Goal: Task Accomplishment & Management: Manage account settings

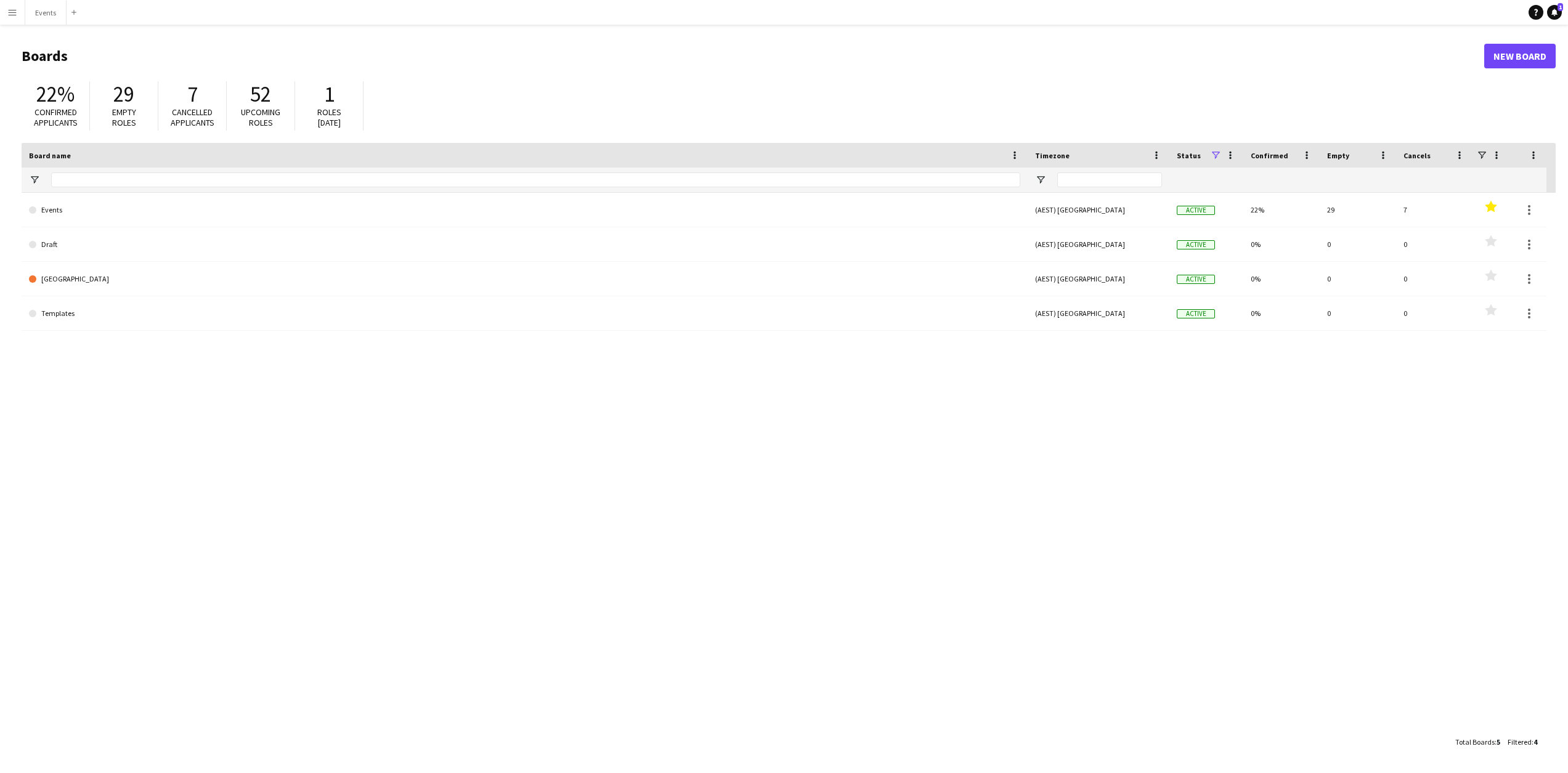
click at [15, 4] on button "Menu" at bounding box center [12, 12] width 24 height 24
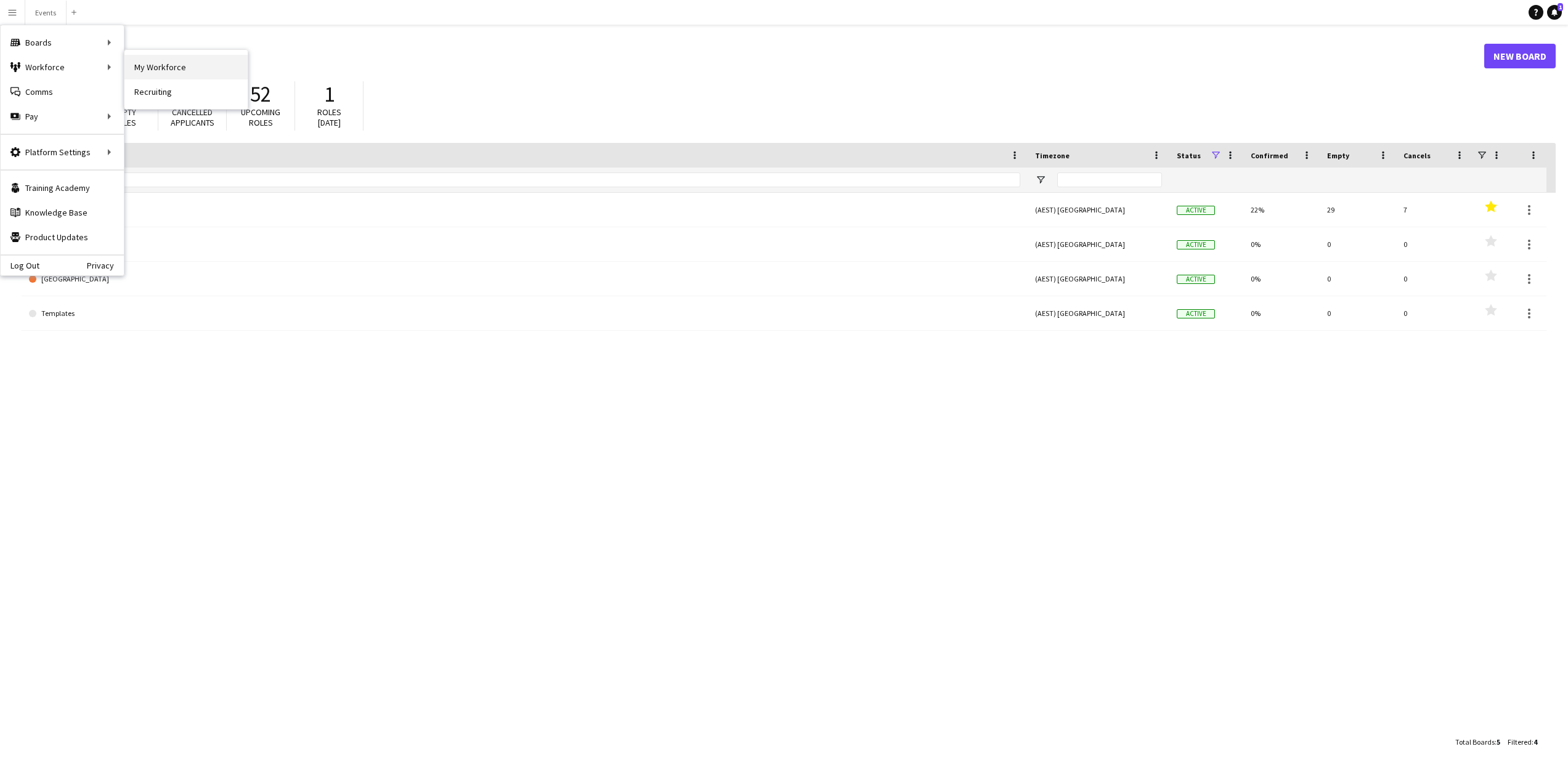
click at [172, 70] on link "My Workforce" at bounding box center [186, 67] width 123 height 24
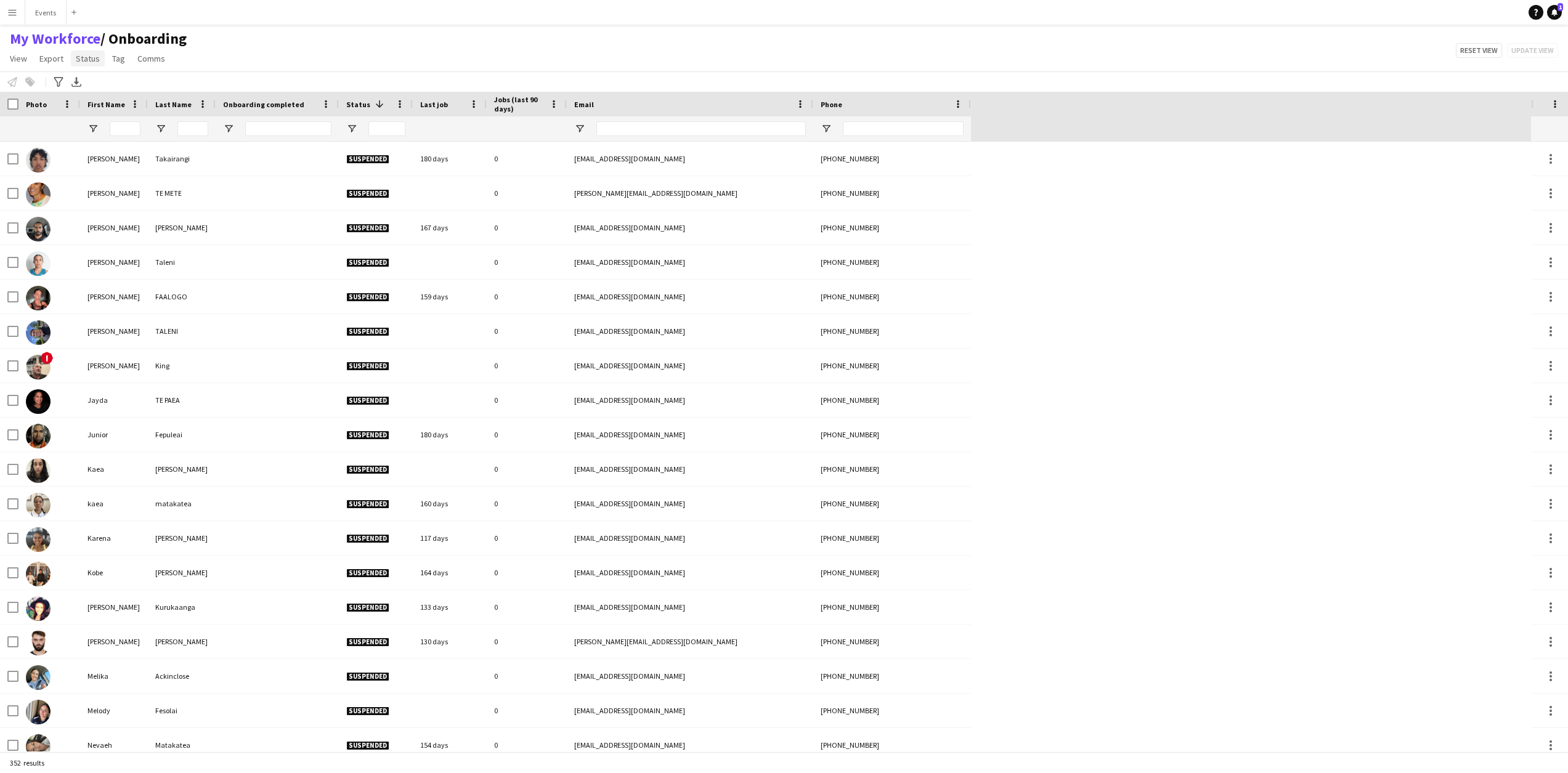
click at [90, 64] on span "Status" at bounding box center [88, 58] width 24 height 11
click at [90, 60] on span "Status" at bounding box center [88, 58] width 24 height 11
click at [355, 128] on span "Open Filter Menu" at bounding box center [351, 128] width 11 height 11
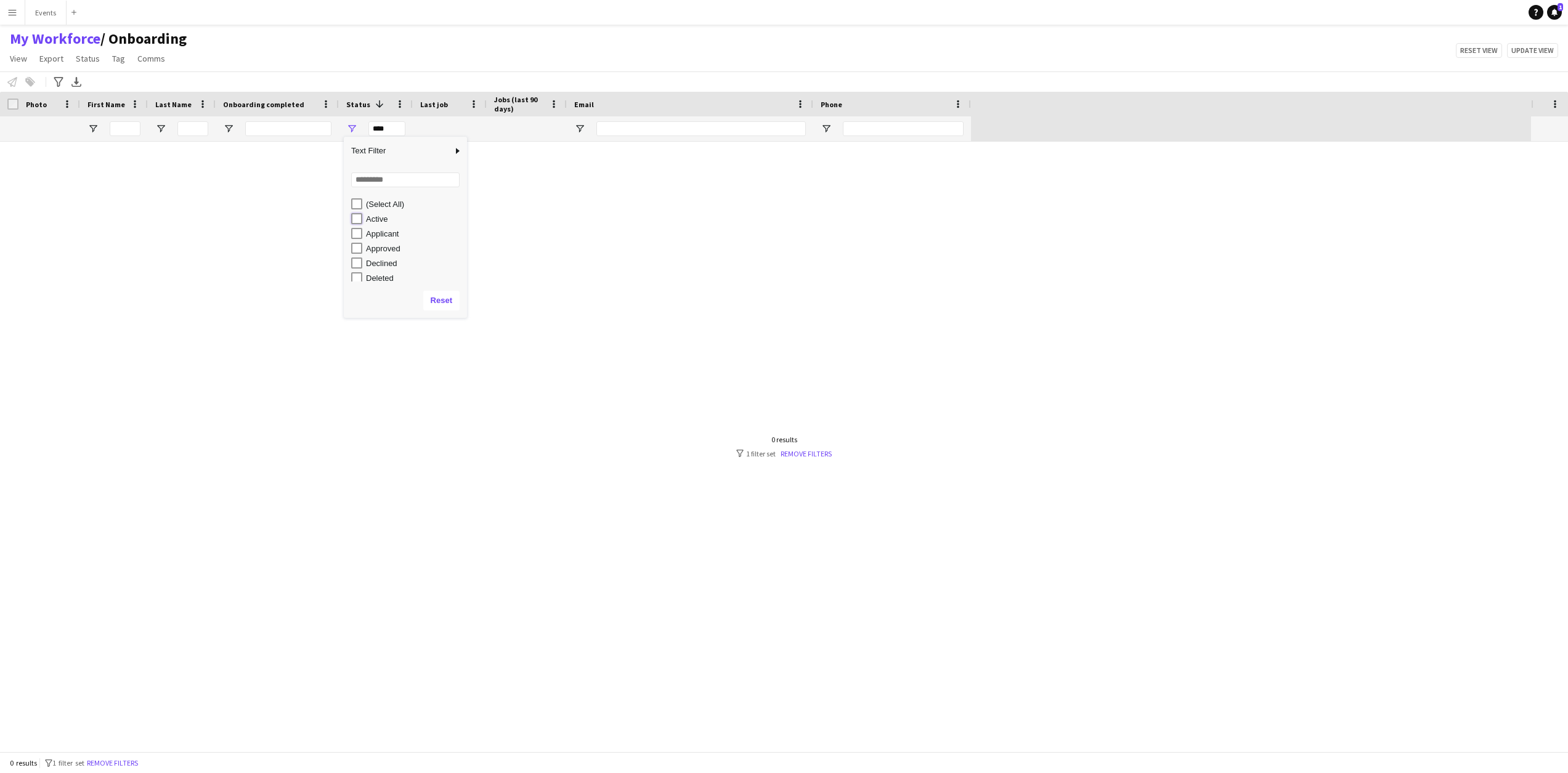
type input "**********"
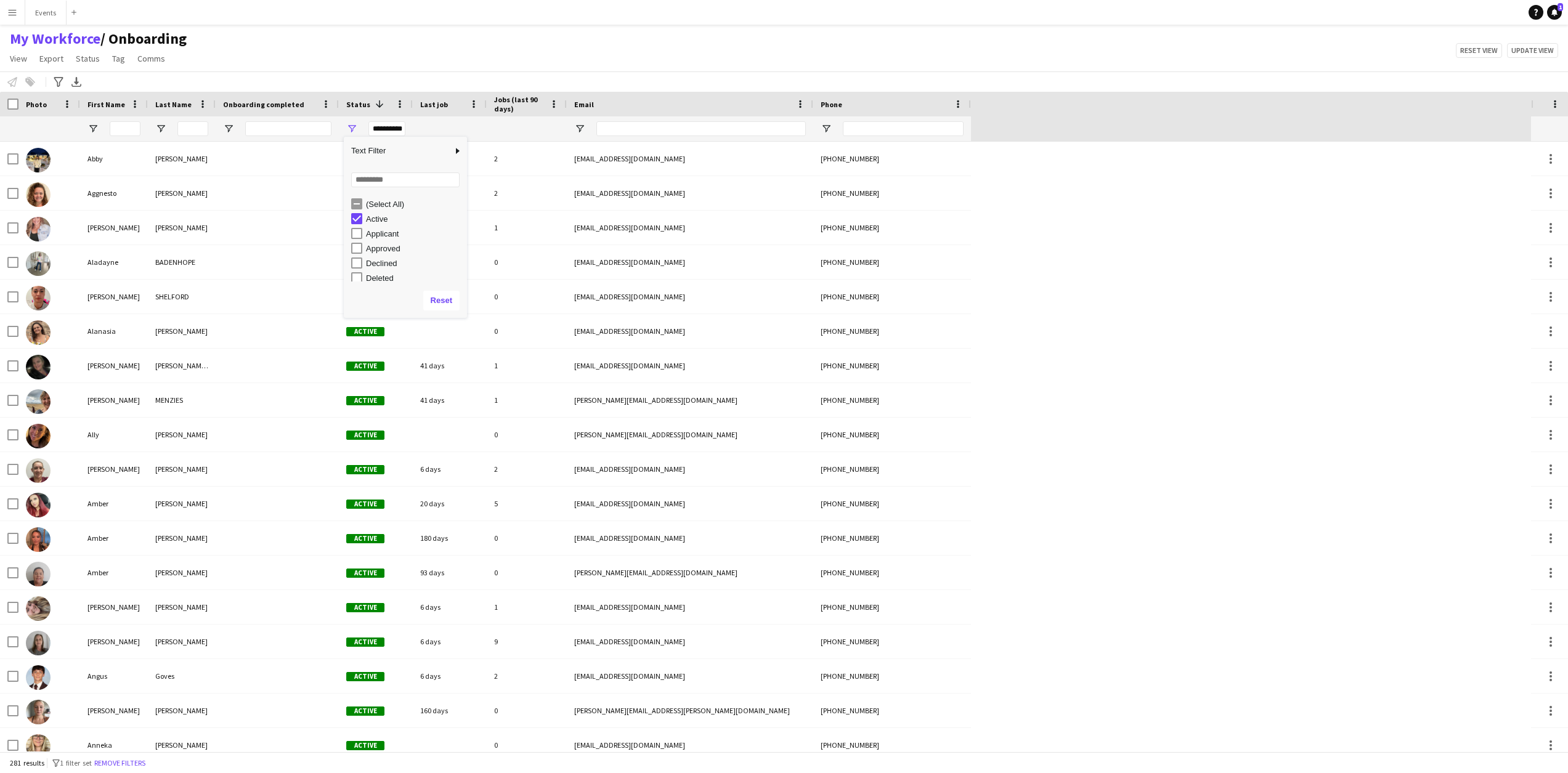
click at [314, 72] on div "Notify workforce Add to tag Select at least one crew to tag him or her. Advance…" at bounding box center [784, 81] width 1568 height 20
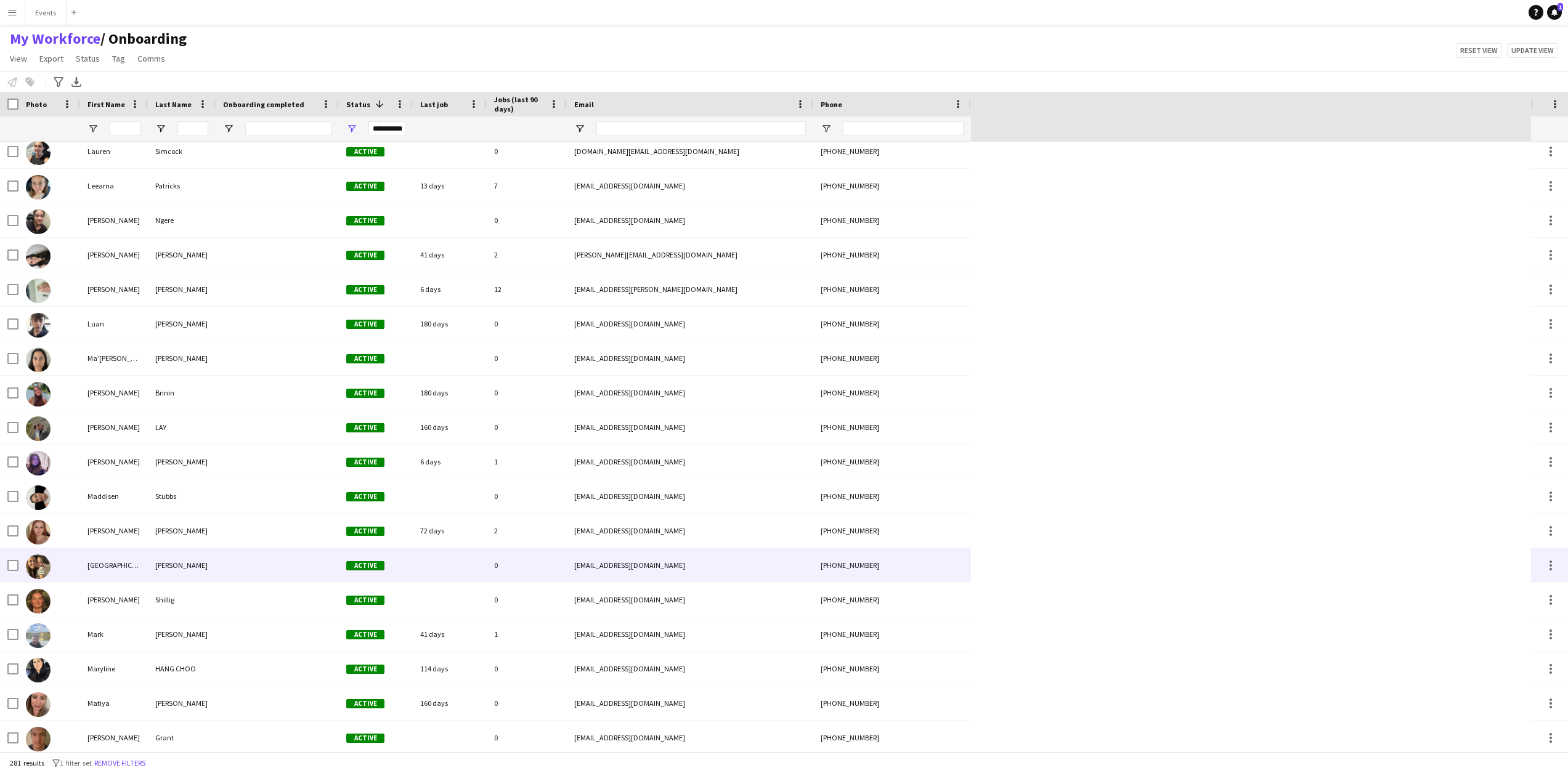
scroll to position [6365, 0]
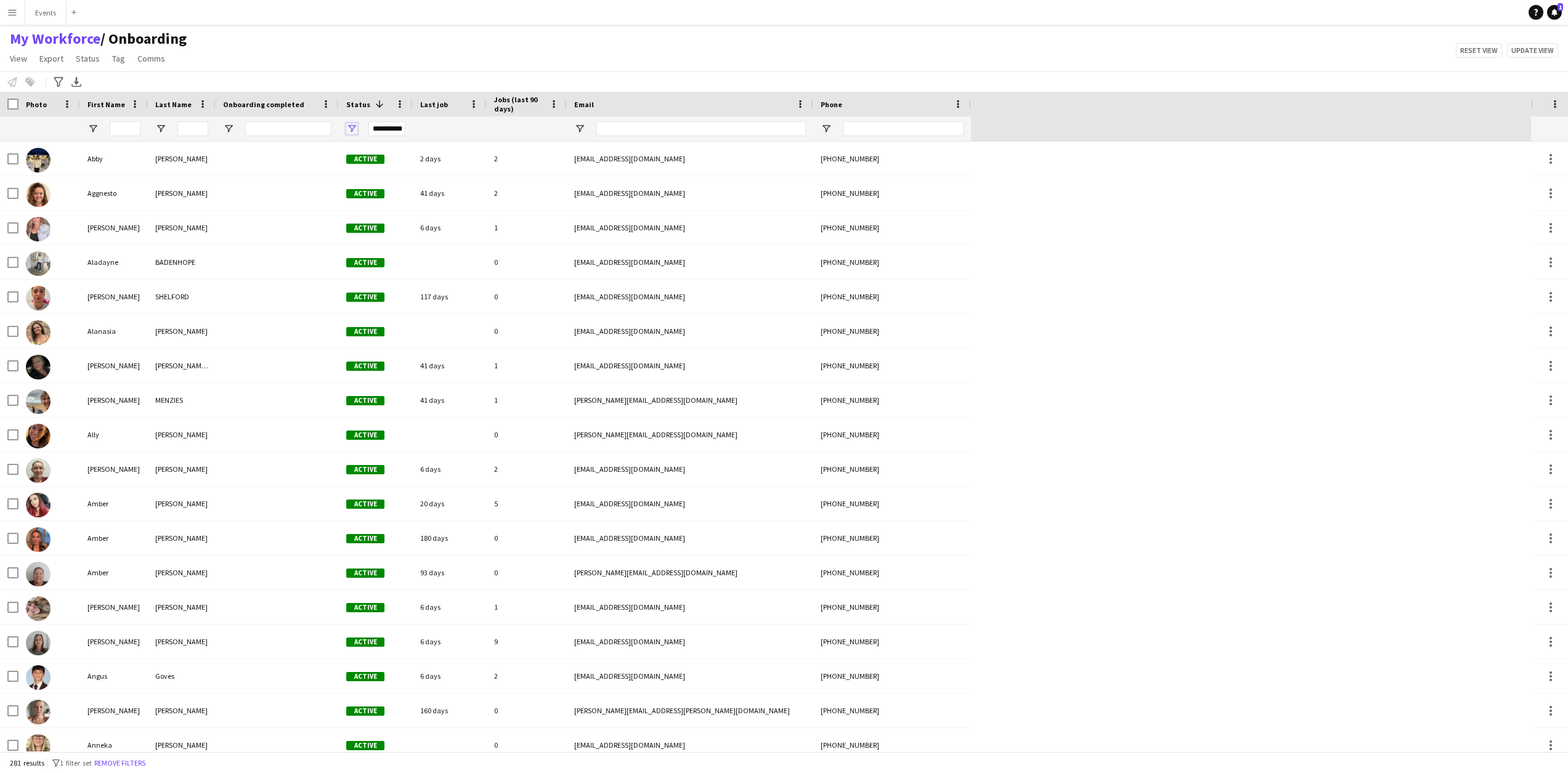
click at [354, 130] on span "Open Filter Menu" at bounding box center [351, 128] width 11 height 11
click at [331, 79] on div "Notify workforce Add to tag Select at least one crew to tag him or her. Advance…" at bounding box center [784, 81] width 1568 height 20
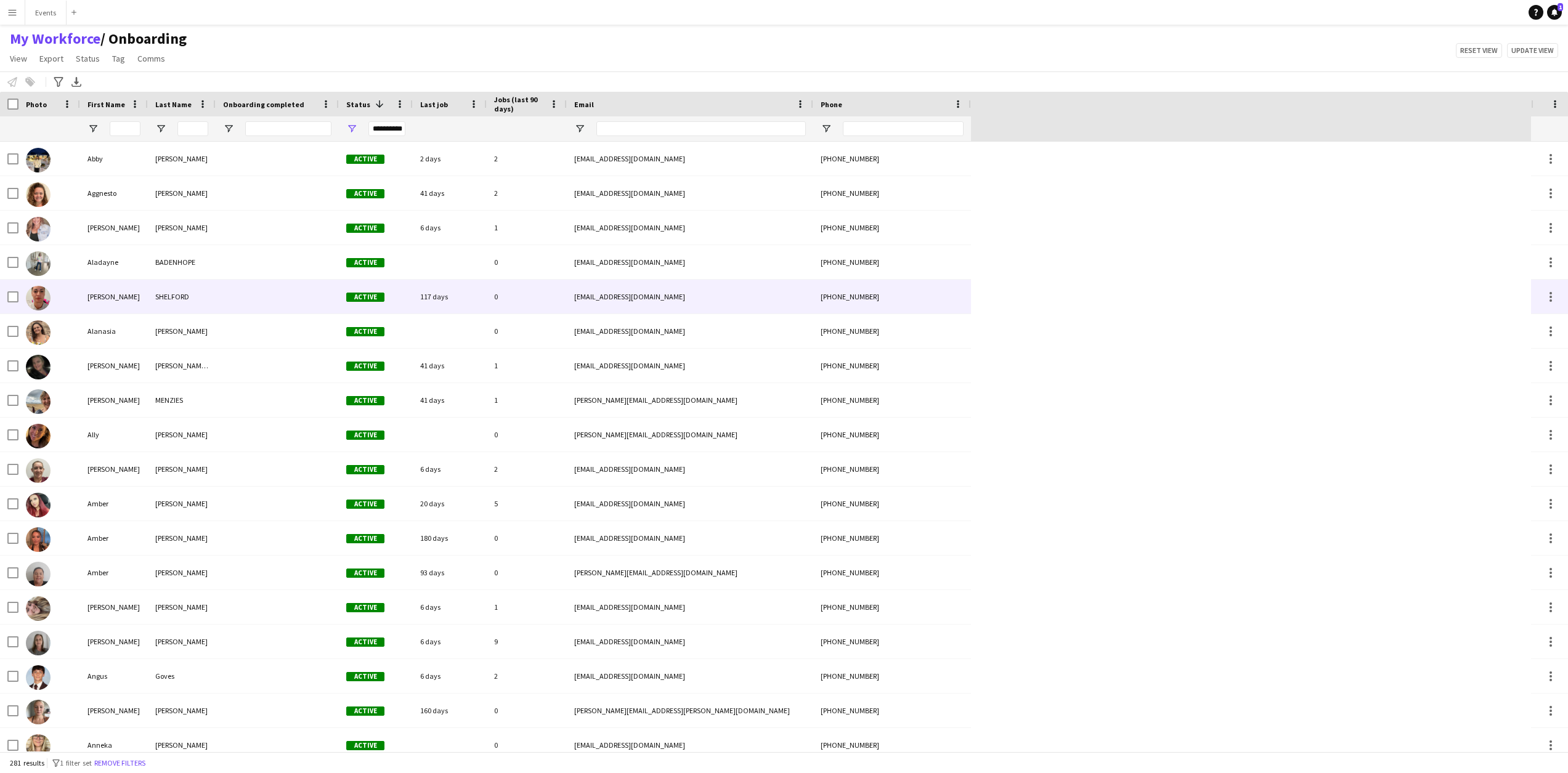
scroll to position [0, 0]
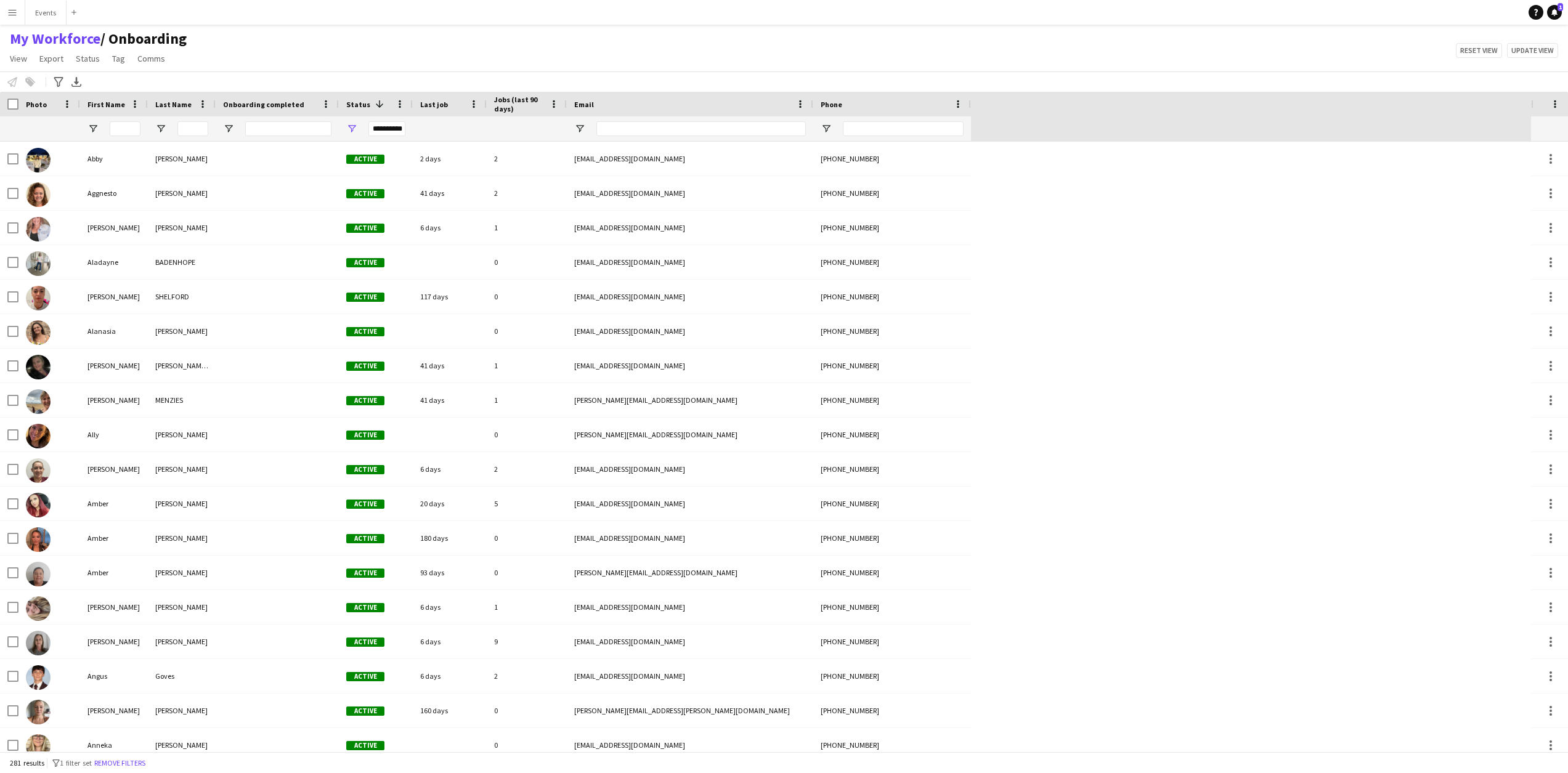
click at [384, 132] on div "**********" at bounding box center [387, 128] width 37 height 15
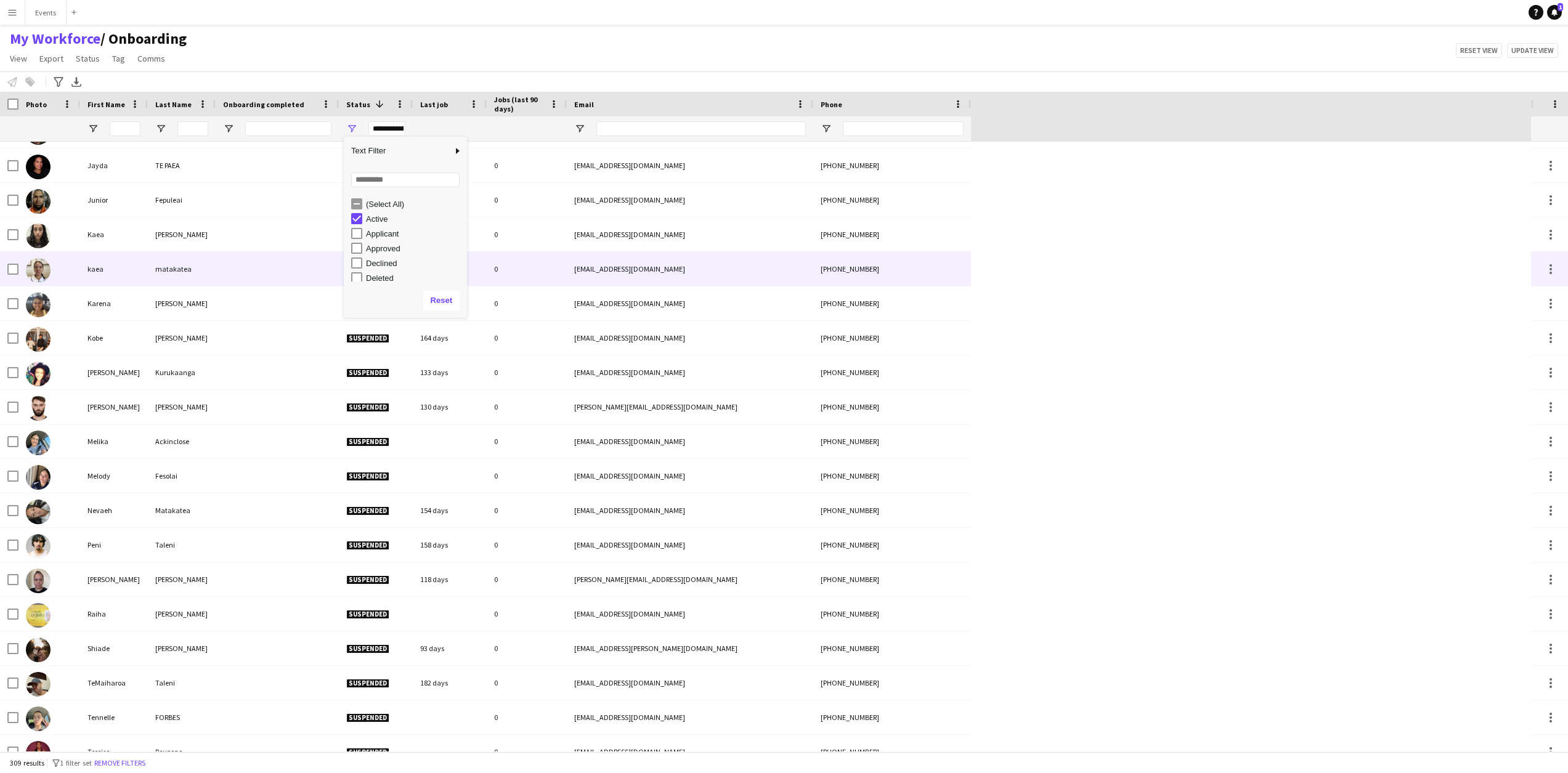
scroll to position [244, 0]
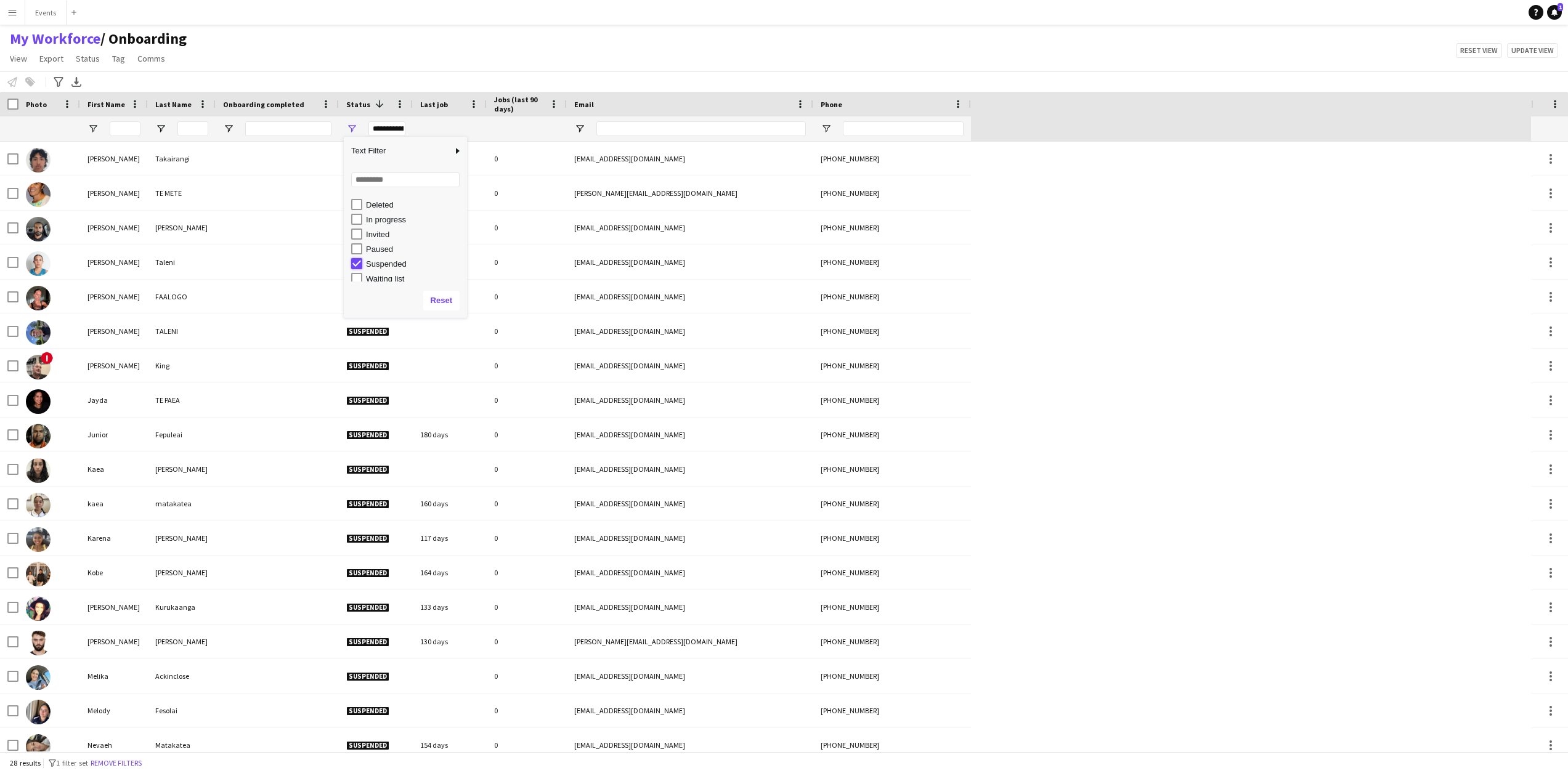
type input "***"
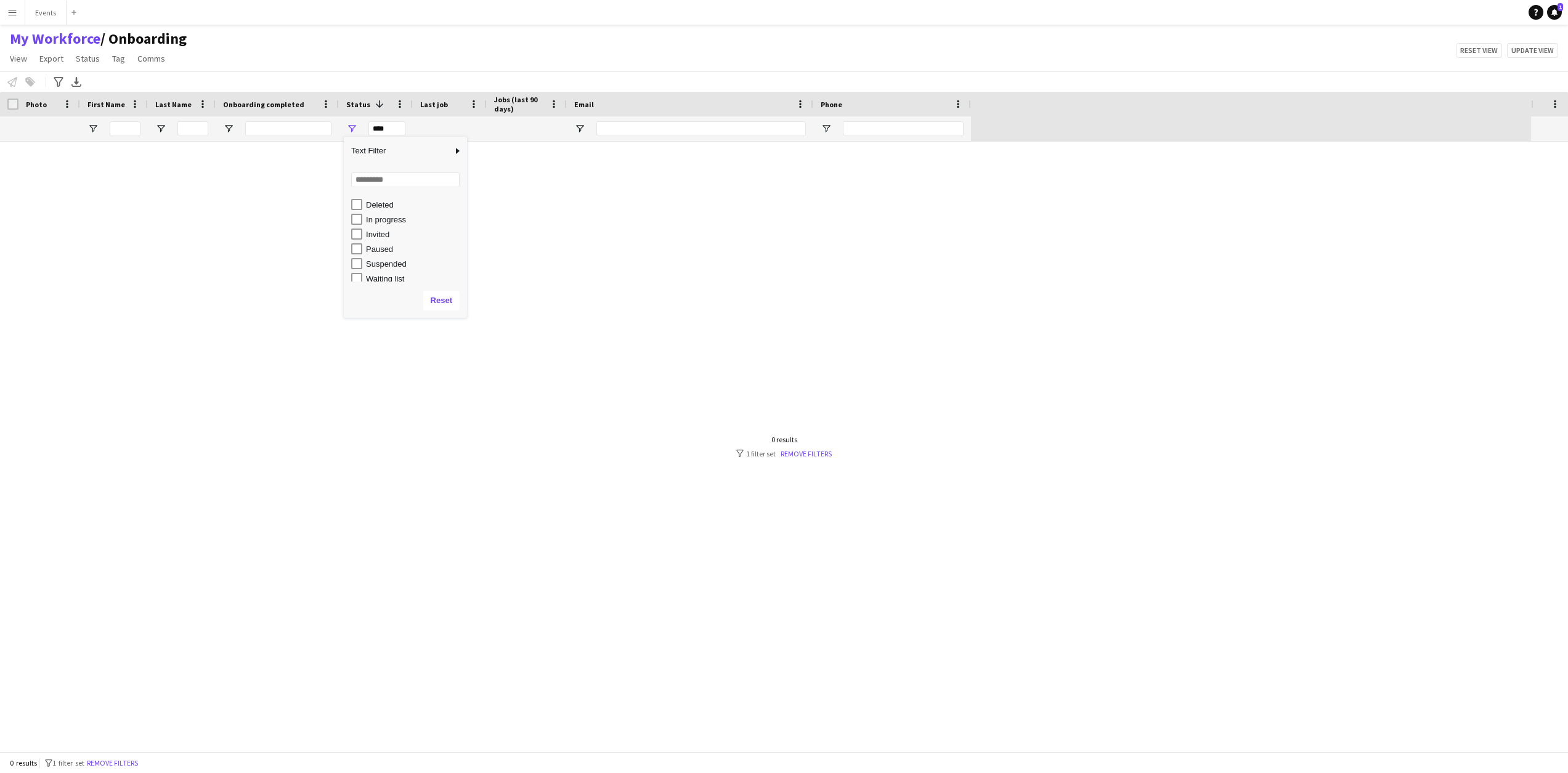
click at [388, 72] on div "Notify workforce Add to tag Select at least one crew to tag him or her. Advance…" at bounding box center [784, 81] width 1568 height 20
click at [233, 127] on span "Open Filter Menu" at bounding box center [228, 128] width 11 height 11
click at [316, 72] on div "Notify workforce Add to tag Select at least one crew to tag him or her. Advance…" at bounding box center [784, 81] width 1568 height 20
click at [1558, 104] on span at bounding box center [1555, 104] width 11 height 11
click at [1362, 104] on div "Workforce Details Profile Data Workforce Details Photo" at bounding box center [765, 116] width 1531 height 50
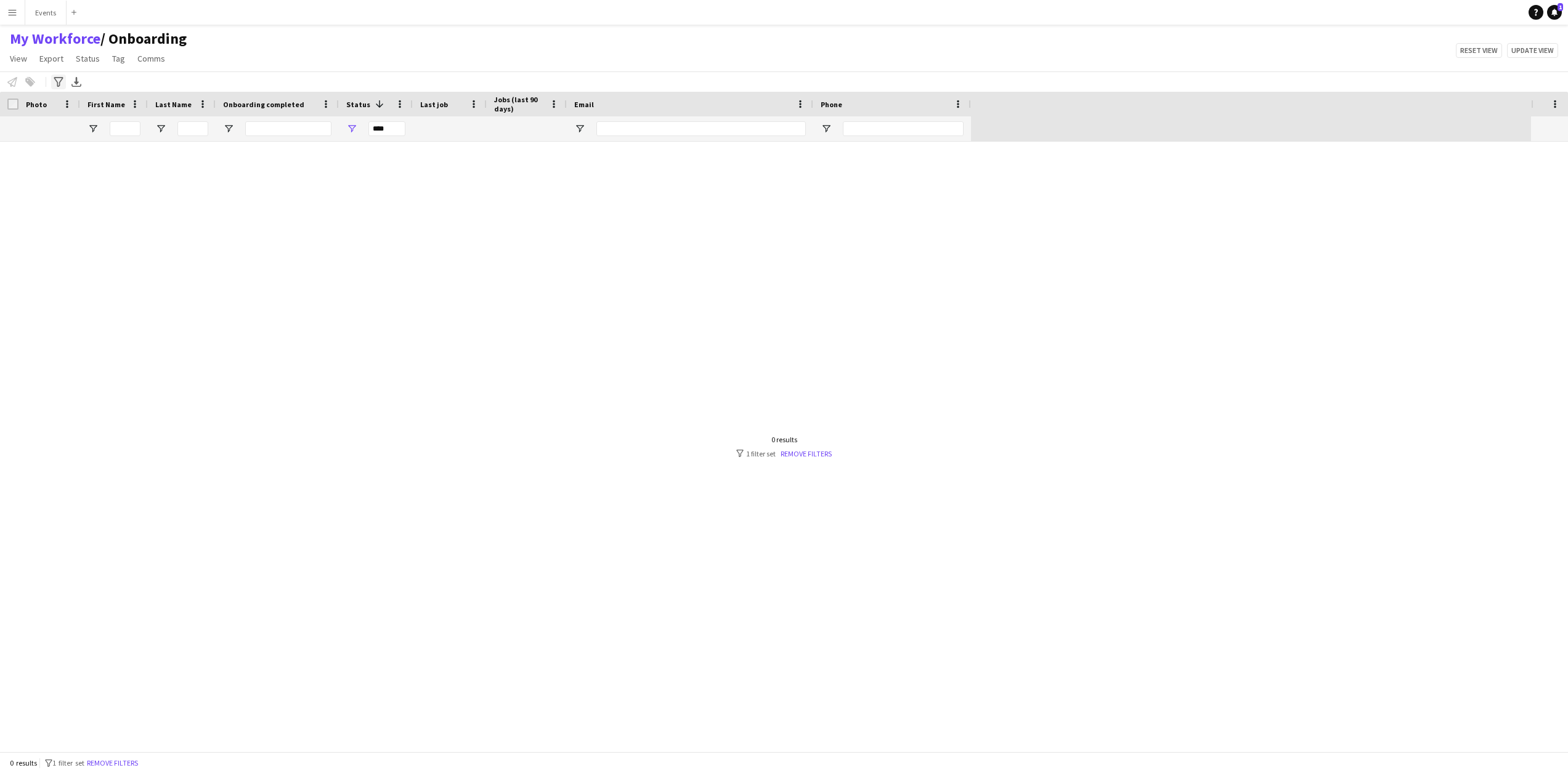
click at [60, 81] on icon "Advanced filters" at bounding box center [58, 81] width 10 height 10
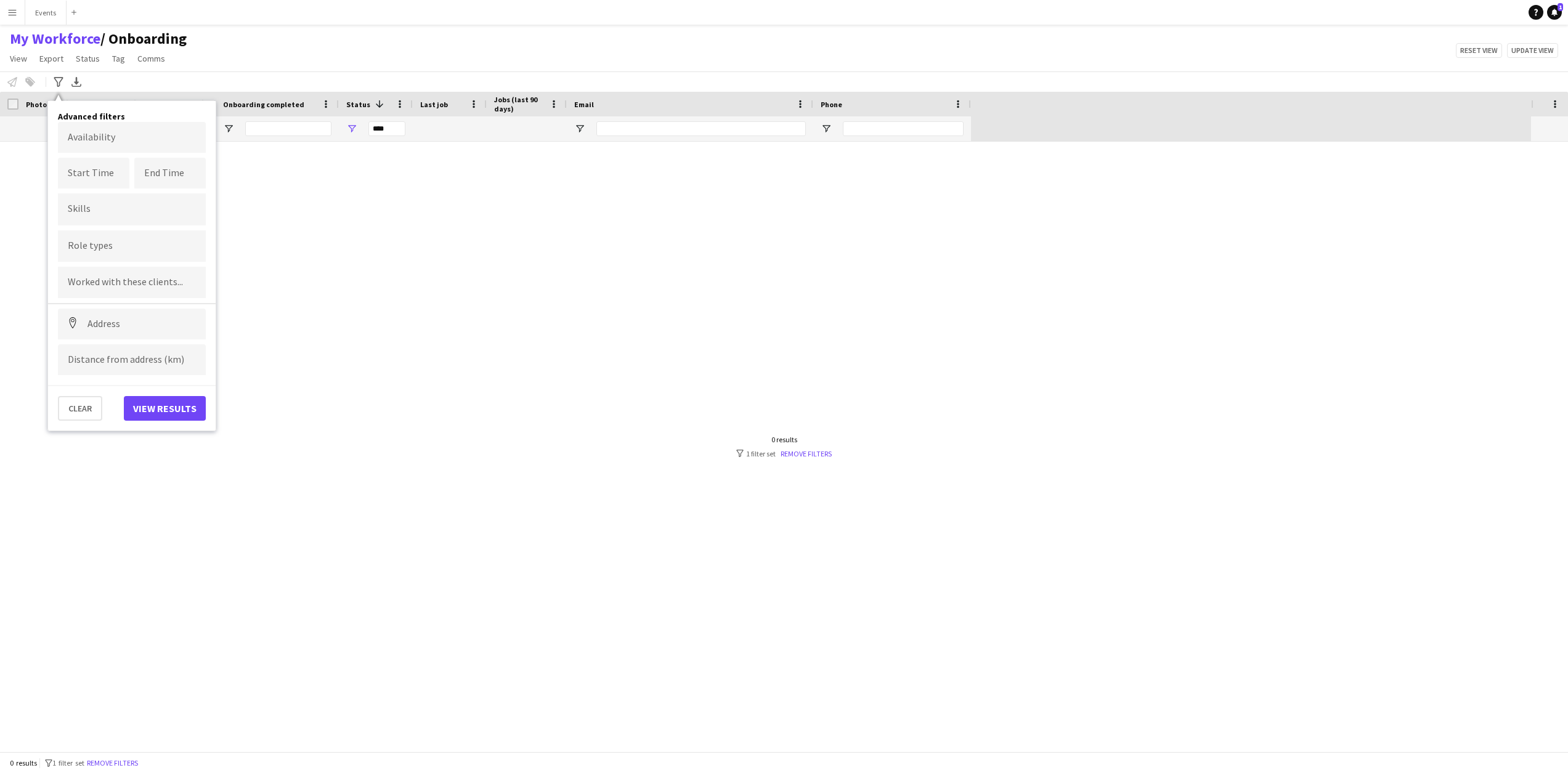
click at [125, 209] on input "Type to search skills..." at bounding box center [132, 209] width 128 height 11
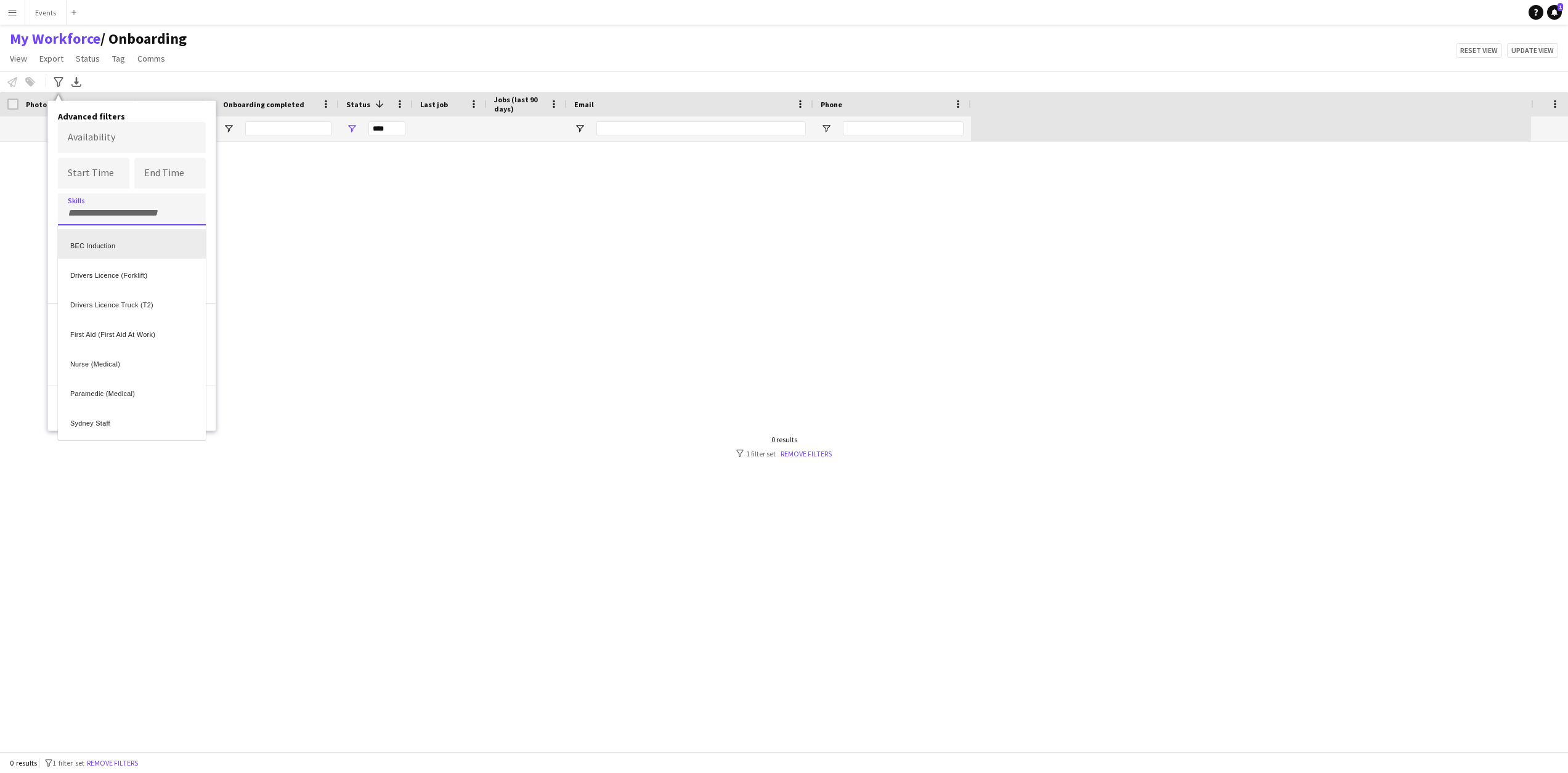
click at [115, 243] on div "BEC Induction" at bounding box center [132, 244] width 148 height 30
click at [159, 414] on button "View results" at bounding box center [165, 409] width 82 height 24
type input "**********"
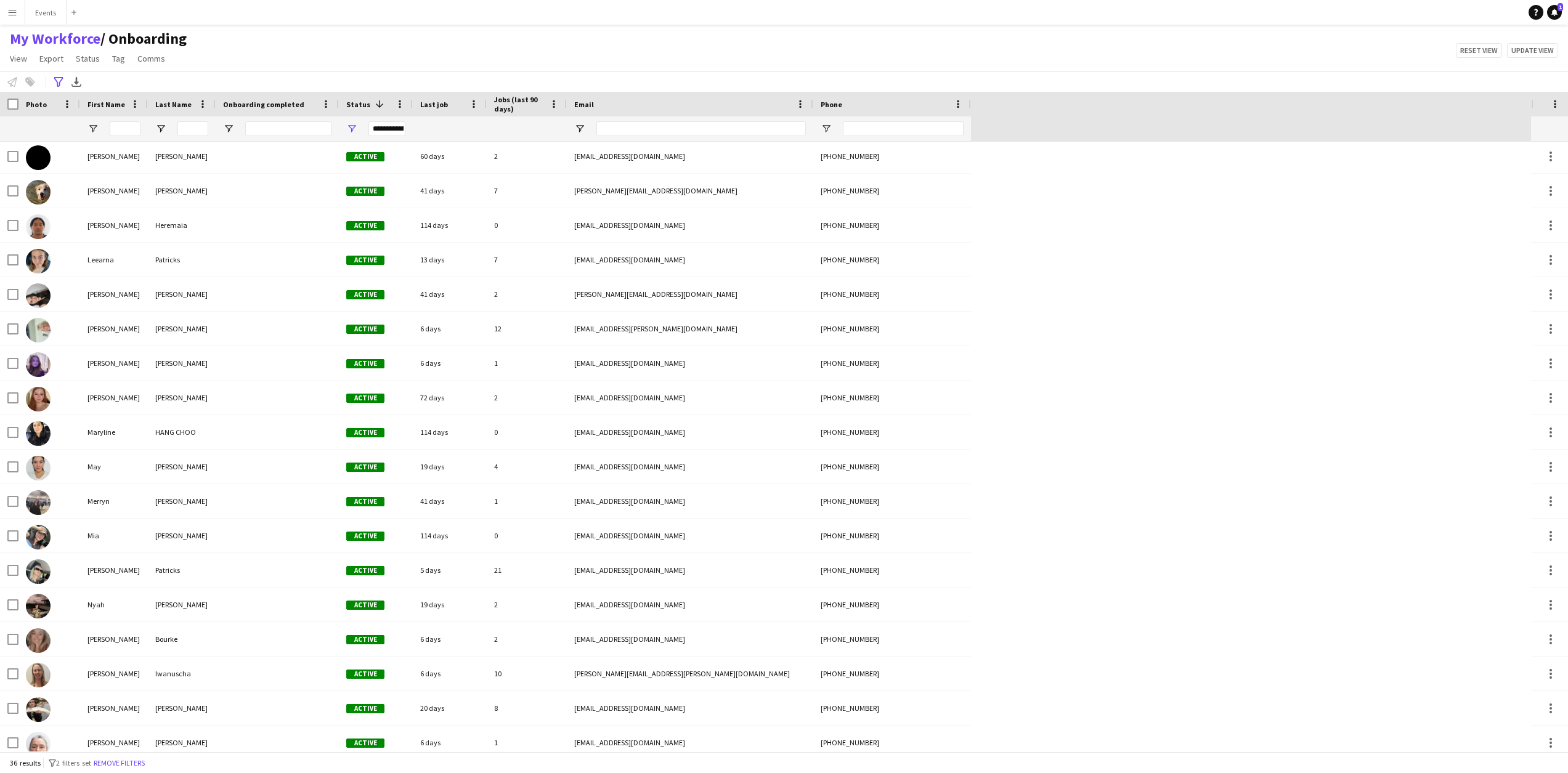
scroll to position [489, 0]
